Goal: Communication & Community: Answer question/provide support

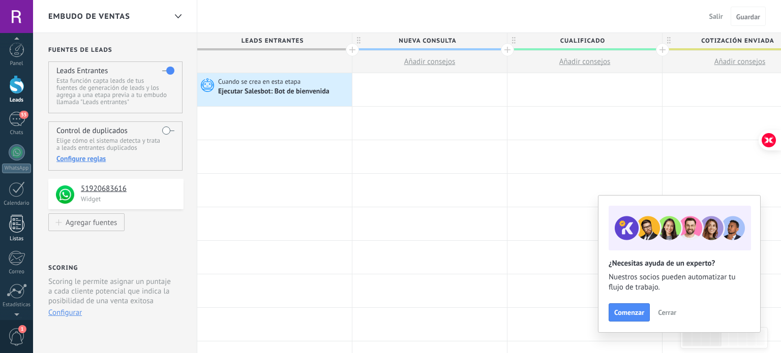
click at [15, 231] on div at bounding box center [16, 224] width 15 height 18
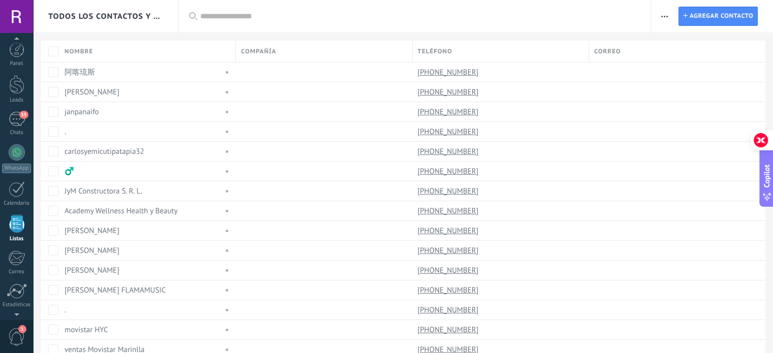
scroll to position [69, 0]
click at [14, 263] on div at bounding box center [16, 257] width 17 height 18
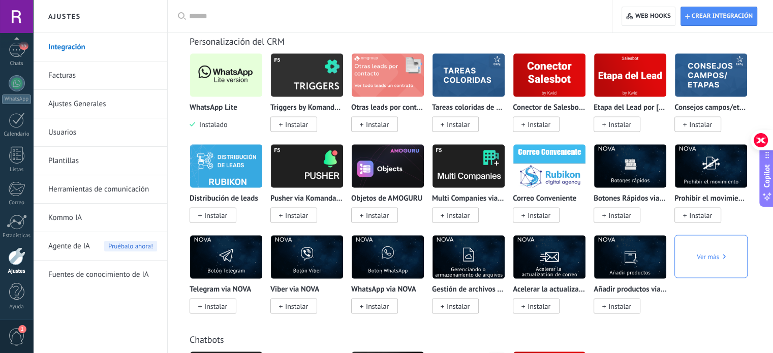
scroll to position [2032, 0]
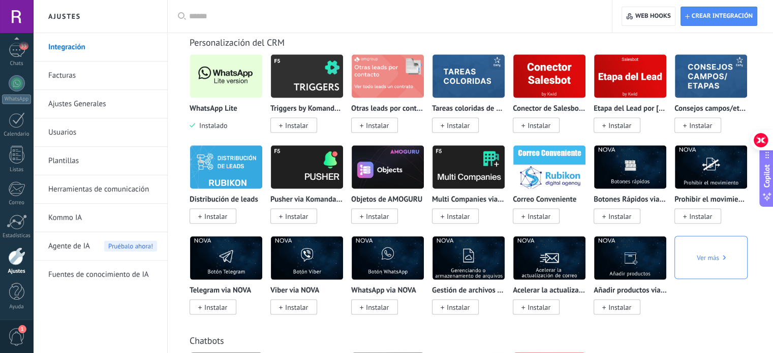
click at [234, 92] on img at bounding box center [226, 76] width 72 height 49
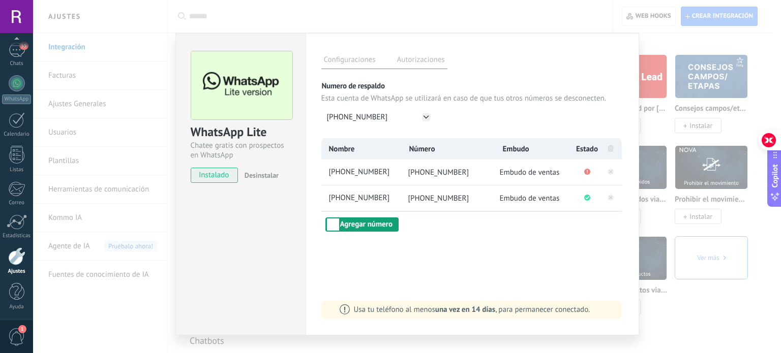
click at [392, 231] on button "Agregar número" at bounding box center [361, 225] width 73 height 14
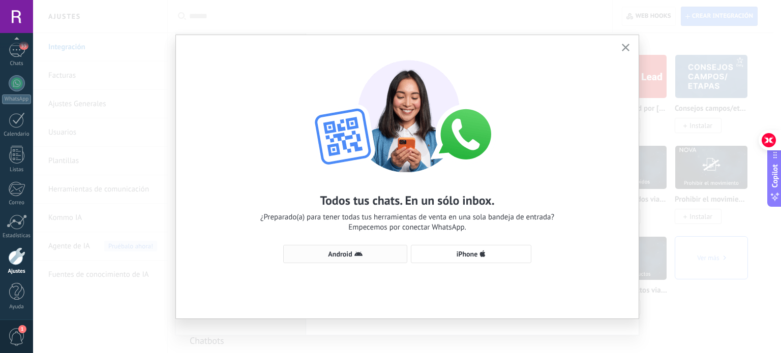
drag, startPoint x: 360, startPoint y: 257, endPoint x: 346, endPoint y: 257, distance: 13.7
click at [346, 257] on span "Android" at bounding box center [340, 254] width 24 height 7
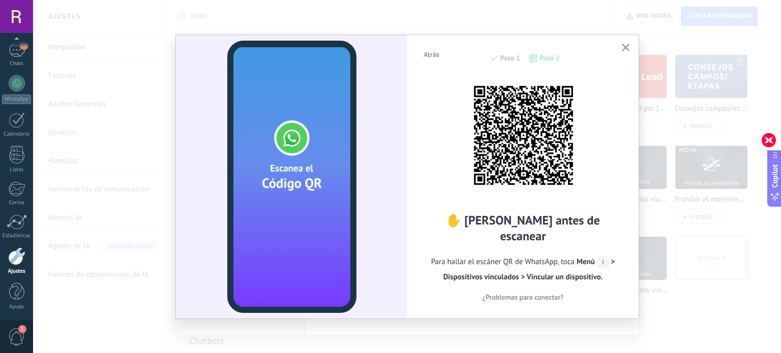
click at [632, 48] on div "Atrás Paso 1 Paso 2 ✋ [PERSON_NAME] antes de escanear Para hallar el escáner QR…" at bounding box center [522, 176] width 231 height 283
click at [616, 50] on div "Atrás Paso 1 Paso 2" at bounding box center [522, 63] width 201 height 26
click at [620, 50] on button "button" at bounding box center [625, 48] width 13 height 14
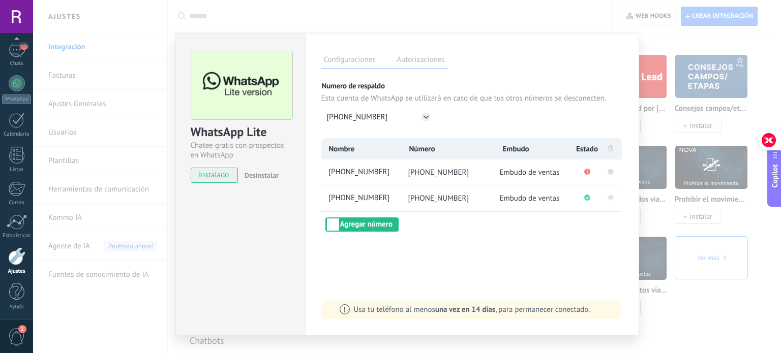
click at [604, 173] on icon at bounding box center [610, 171] width 12 height 12
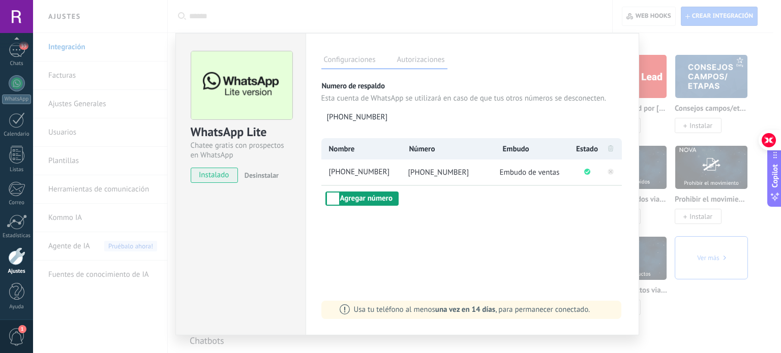
click at [363, 200] on button "Agregar número" at bounding box center [361, 199] width 73 height 14
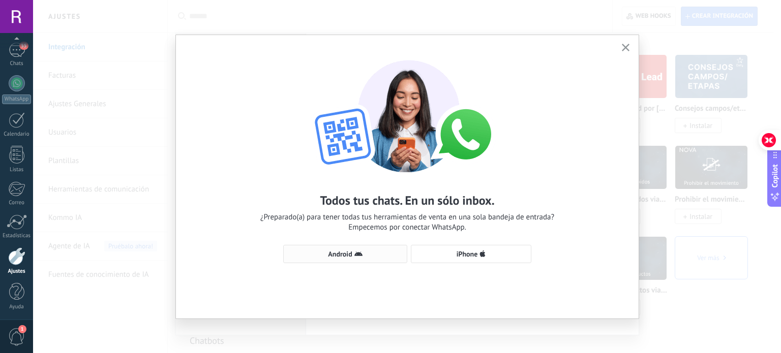
click at [359, 252] on icon "button" at bounding box center [358, 254] width 8 height 8
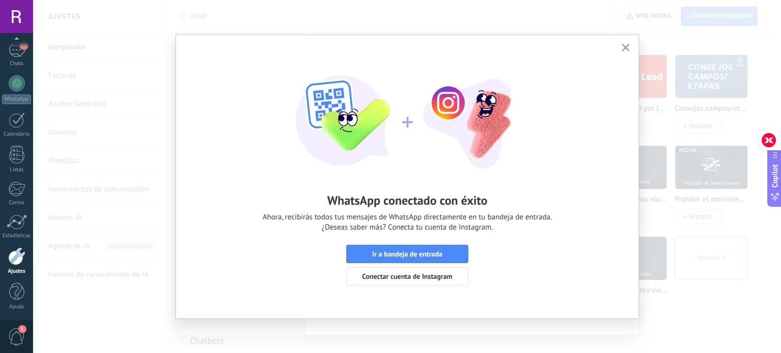
click at [629, 38] on div "WhatsApp conectado con éxito Ahora, recibirás todos tus mensajes de WhatsApp di…" at bounding box center [407, 168] width 462 height 266
click at [627, 42] on button "button" at bounding box center [625, 48] width 13 height 14
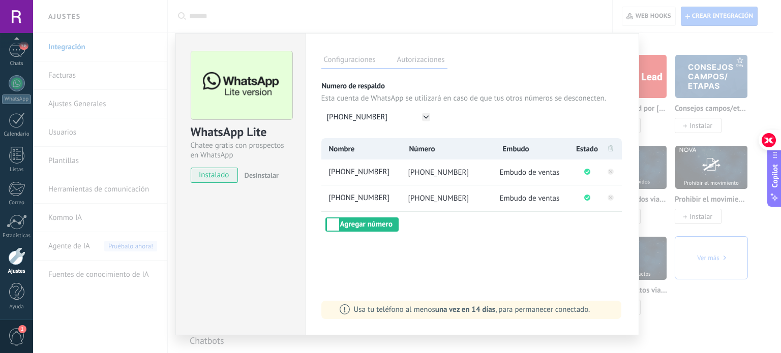
click at [73, 85] on div "WhatsApp Lite Chatee gratis con prospectos en WhatsApp instalado Desinstalar Co…" at bounding box center [407, 176] width 748 height 353
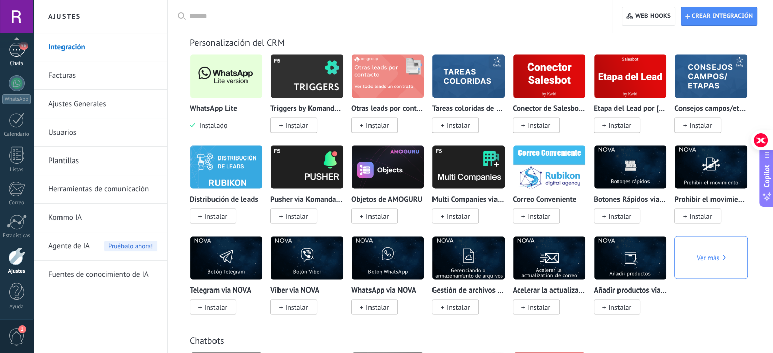
click at [16, 52] on div "56" at bounding box center [17, 50] width 16 height 15
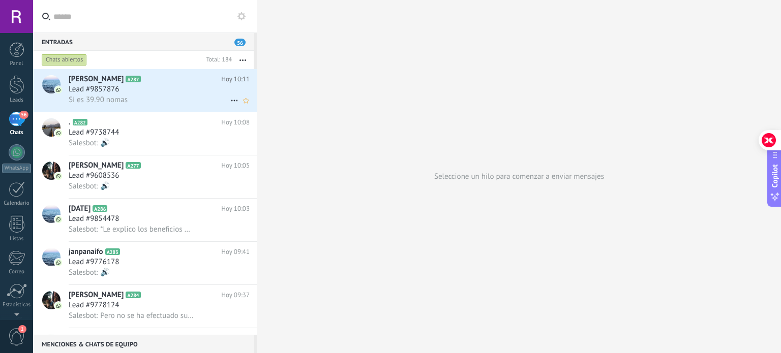
click at [160, 99] on div "Si es 39.90 nomas" at bounding box center [159, 100] width 181 height 11
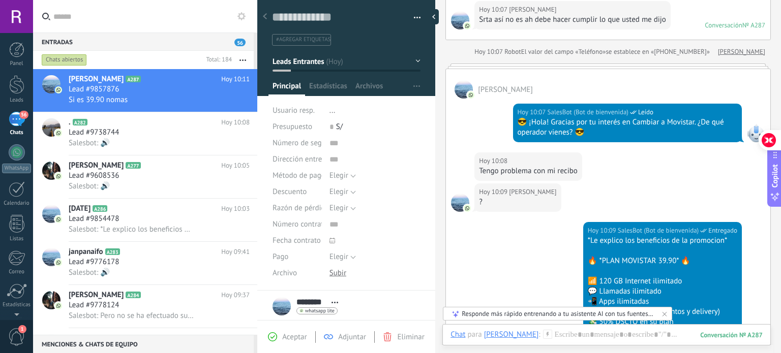
scroll to position [8, 0]
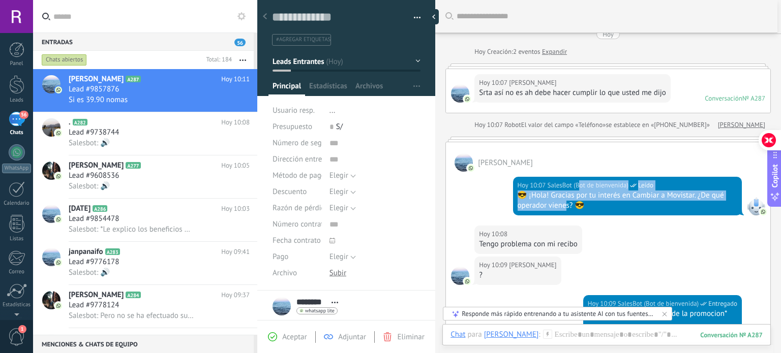
drag, startPoint x: 563, startPoint y: 213, endPoint x: 576, endPoint y: 187, distance: 29.5
click at [576, 187] on div "[DATE] 10:07 SalesBot (Bot de bienvenida) Leído 😎 ¡Hola! Gracias por tu interés…" at bounding box center [627, 196] width 229 height 39
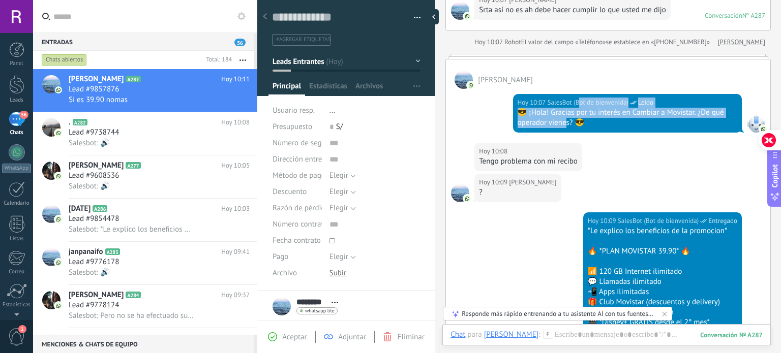
scroll to position [85, 0]
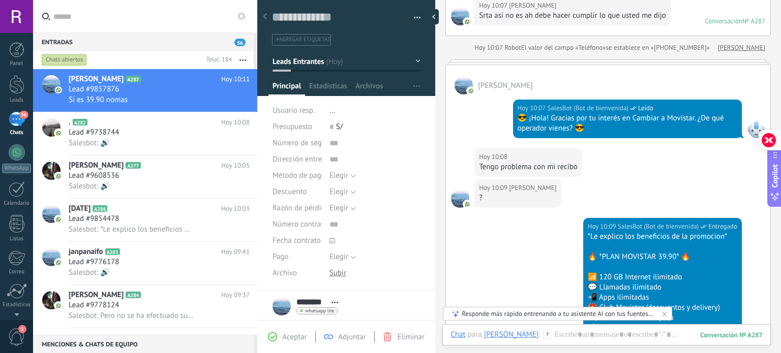
click at [656, 165] on div "[DATE] 10:08 [PERSON_NAME] Tengo problema con mi recibo" at bounding box center [608, 163] width 324 height 31
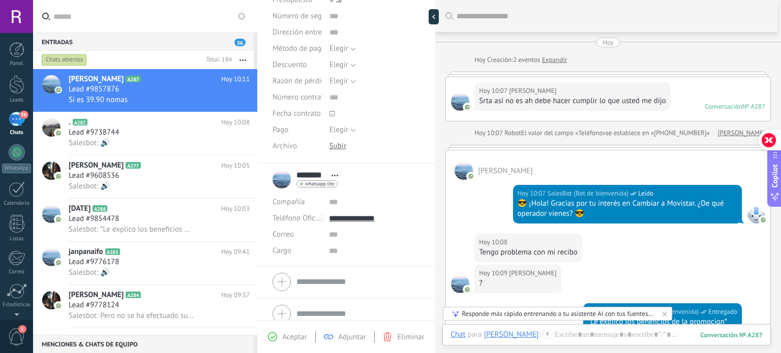
scroll to position [136, 0]
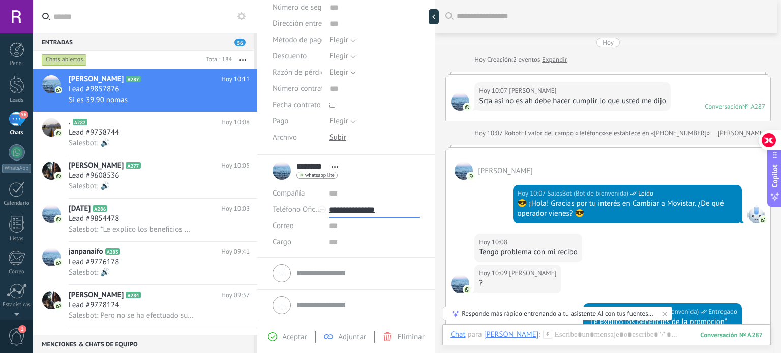
drag, startPoint x: 394, startPoint y: 213, endPoint x: 342, endPoint y: 218, distance: 52.5
click at [342, 218] on div "Compañía Abrir detalle Editar" at bounding box center [345, 218] width 147 height 65
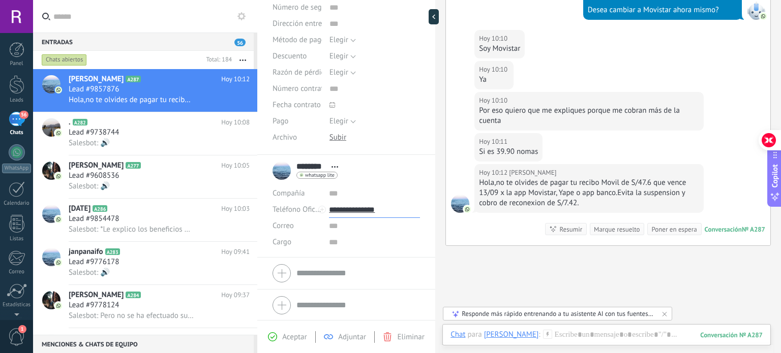
scroll to position [422, 0]
type input "**********"
click at [592, 338] on div at bounding box center [606, 345] width 312 height 30
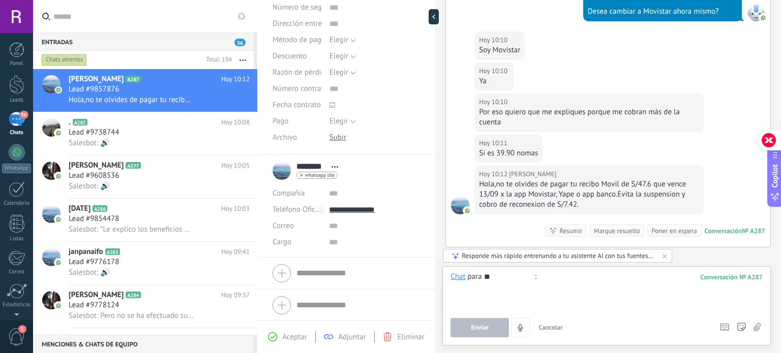
type input "*"
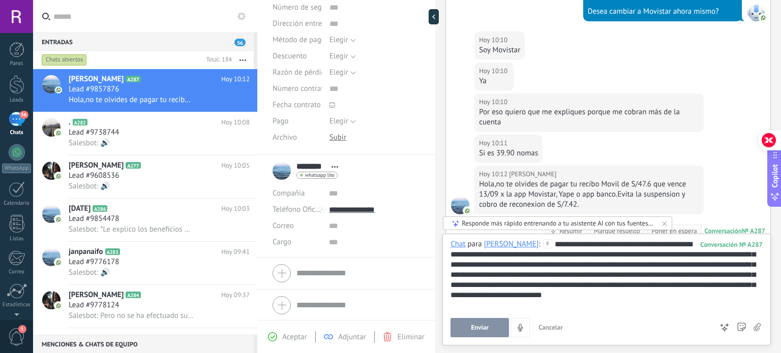
click at [473, 327] on span "Enviar" at bounding box center [480, 327] width 18 height 7
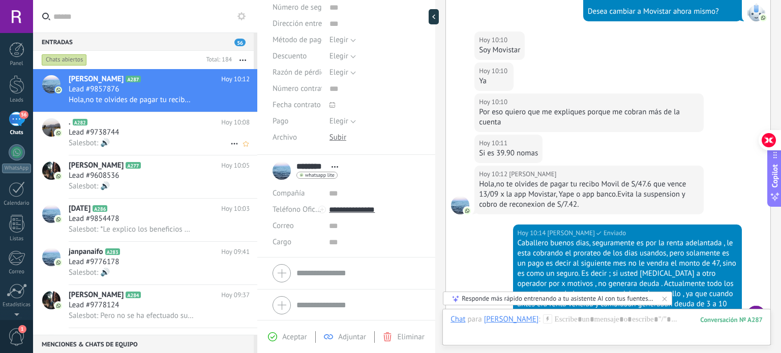
scroll to position [599, 0]
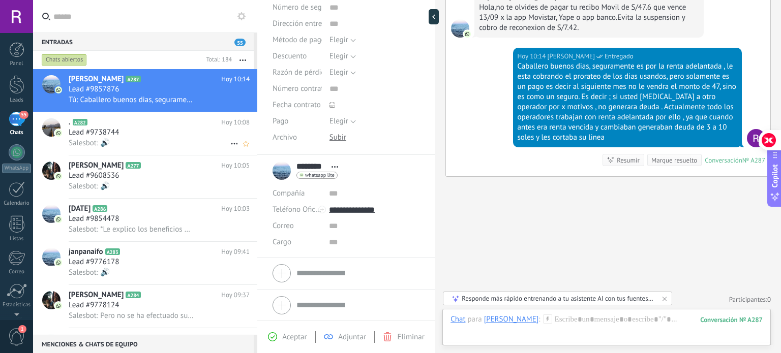
click at [140, 131] on div "Lead #9738744" at bounding box center [159, 133] width 181 height 10
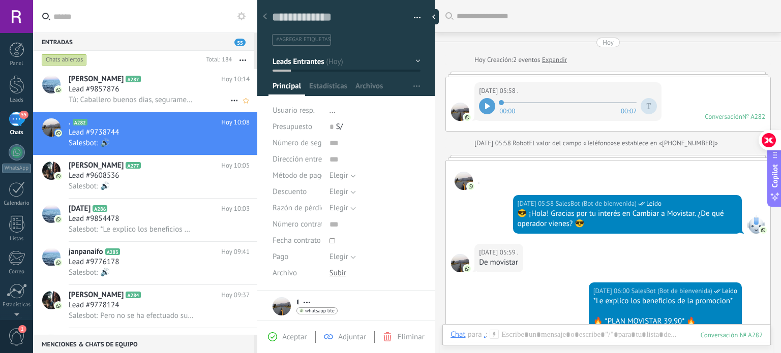
scroll to position [390, 0]
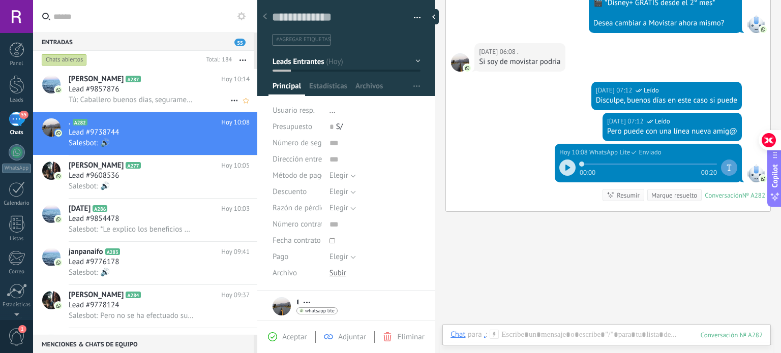
click at [182, 95] on div "Lead #9857876" at bounding box center [159, 89] width 181 height 10
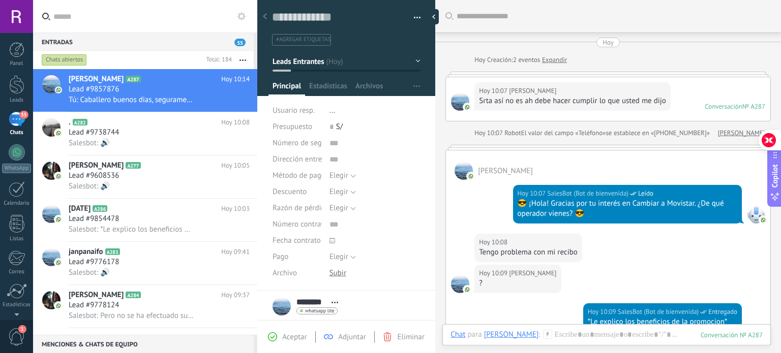
scroll to position [534, 0]
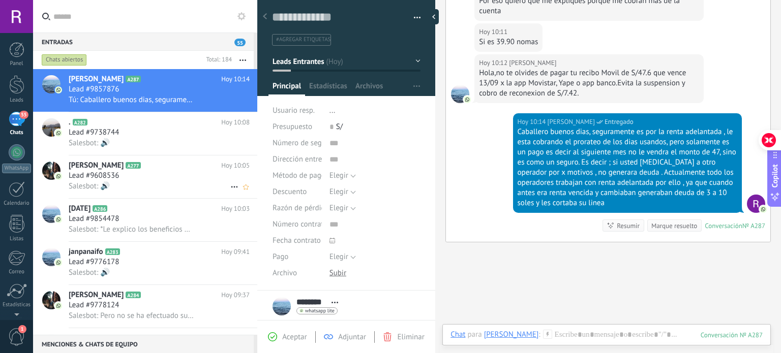
click at [144, 170] on icon at bounding box center [149, 166] width 10 height 10
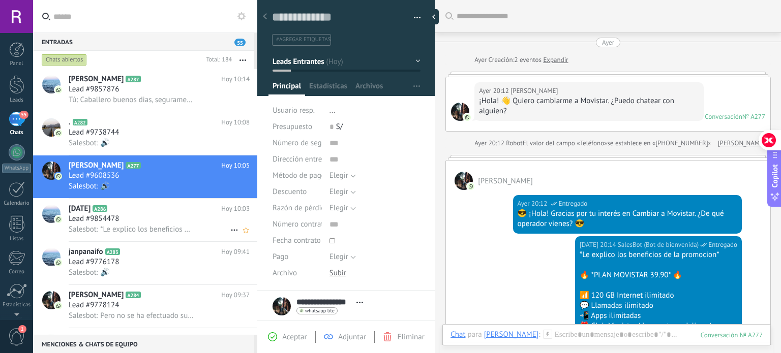
scroll to position [323, 0]
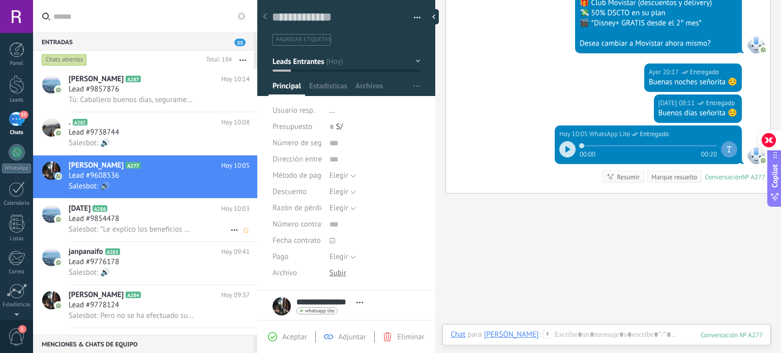
click at [208, 214] on h2 "[DATE] A286" at bounding box center [145, 209] width 152 height 10
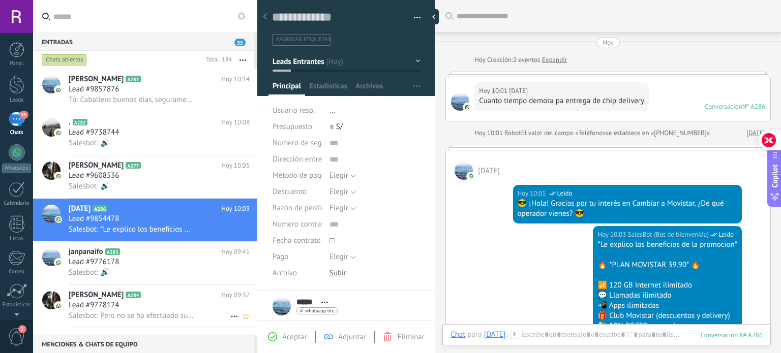
scroll to position [15, 0]
click at [171, 308] on div "Lead #9778124" at bounding box center [159, 305] width 181 height 10
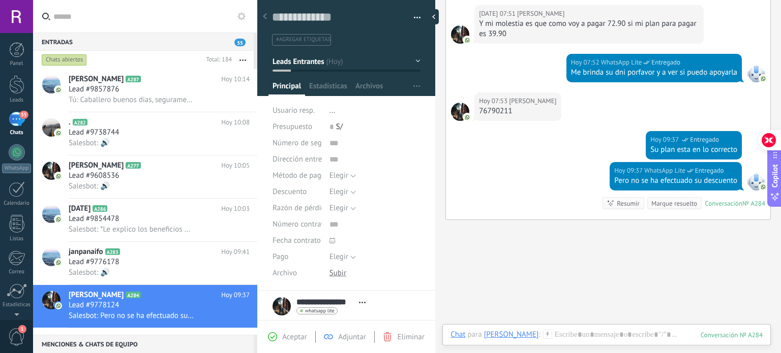
scroll to position [406, 0]
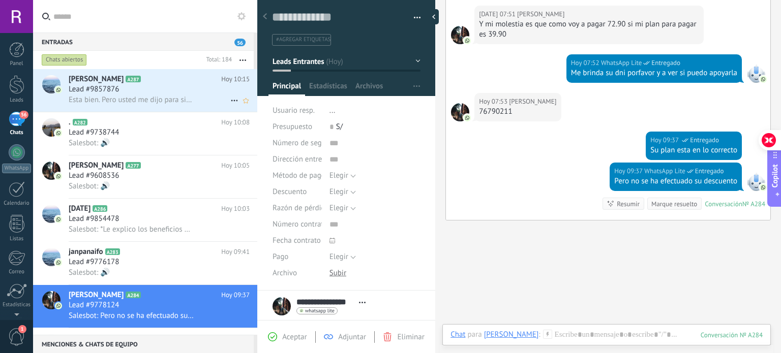
click at [141, 99] on span "Esta bien. Pero usted me dijo para siempre para pagar los 39.90 ahora veo que e…" at bounding box center [131, 100] width 125 height 10
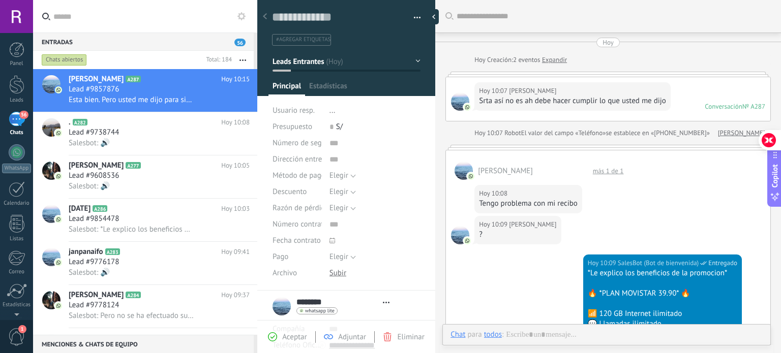
type textarea "**********"
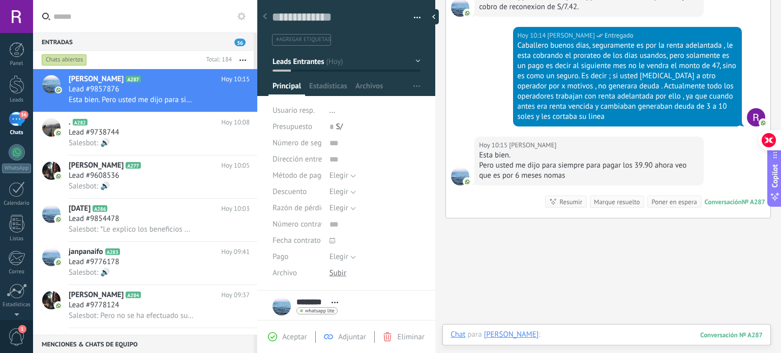
click at [564, 338] on div at bounding box center [606, 345] width 312 height 30
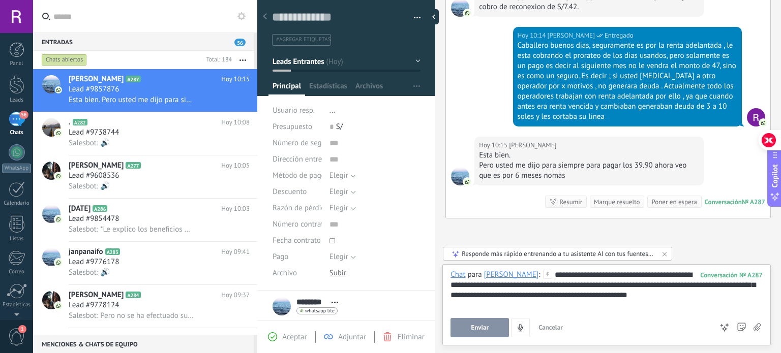
click at [497, 326] on button "Enviar" at bounding box center [479, 327] width 58 height 19
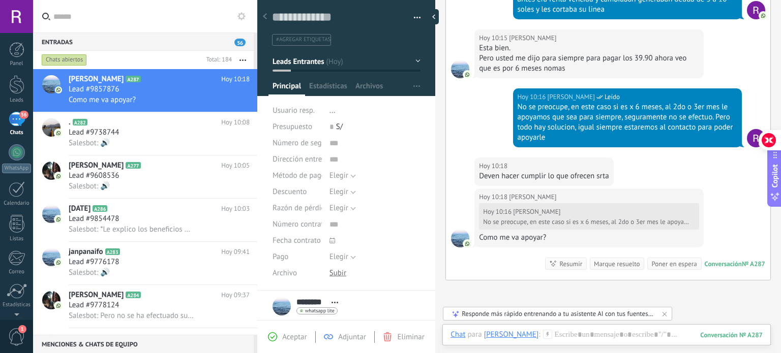
scroll to position [782, 0]
